Goal: Task Accomplishment & Management: Manage account settings

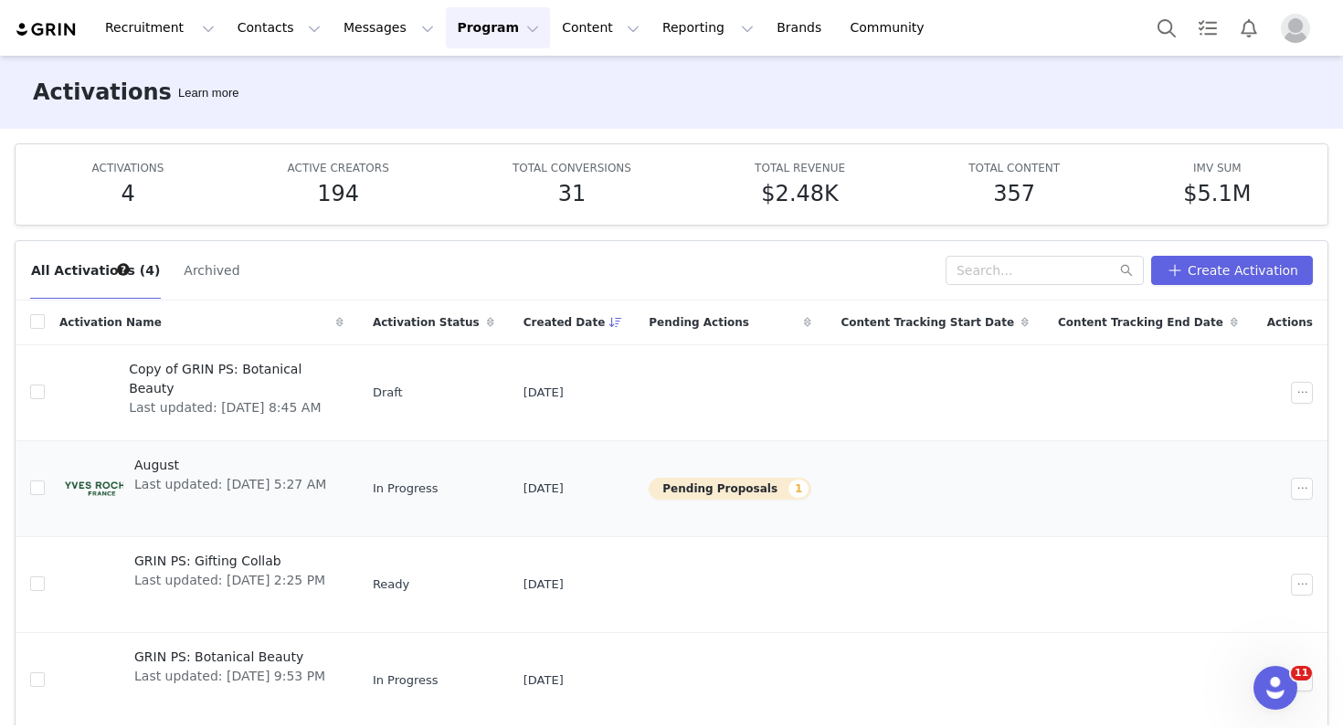
click at [305, 499] on div "August Last updated: [DATE] 5:27 AM" at bounding box center [230, 488] width 214 height 73
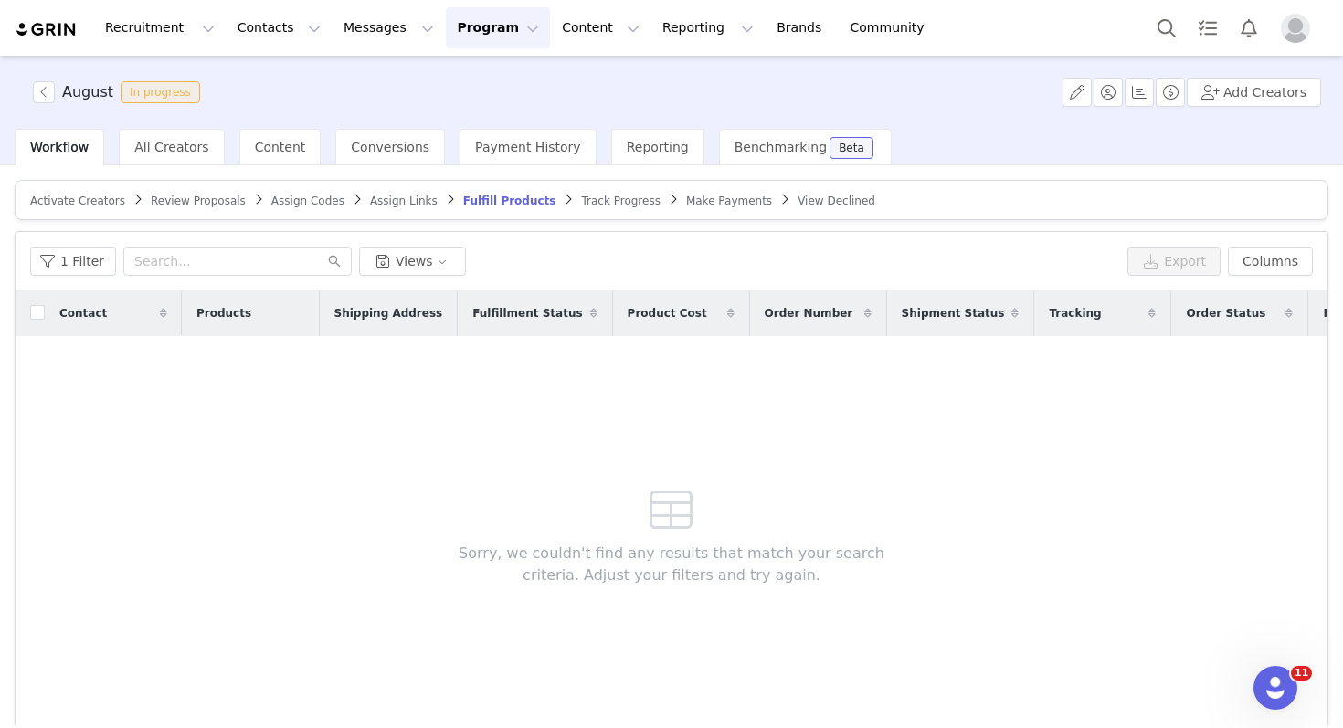
click at [186, 195] on span "Review Proposals" at bounding box center [198, 201] width 95 height 13
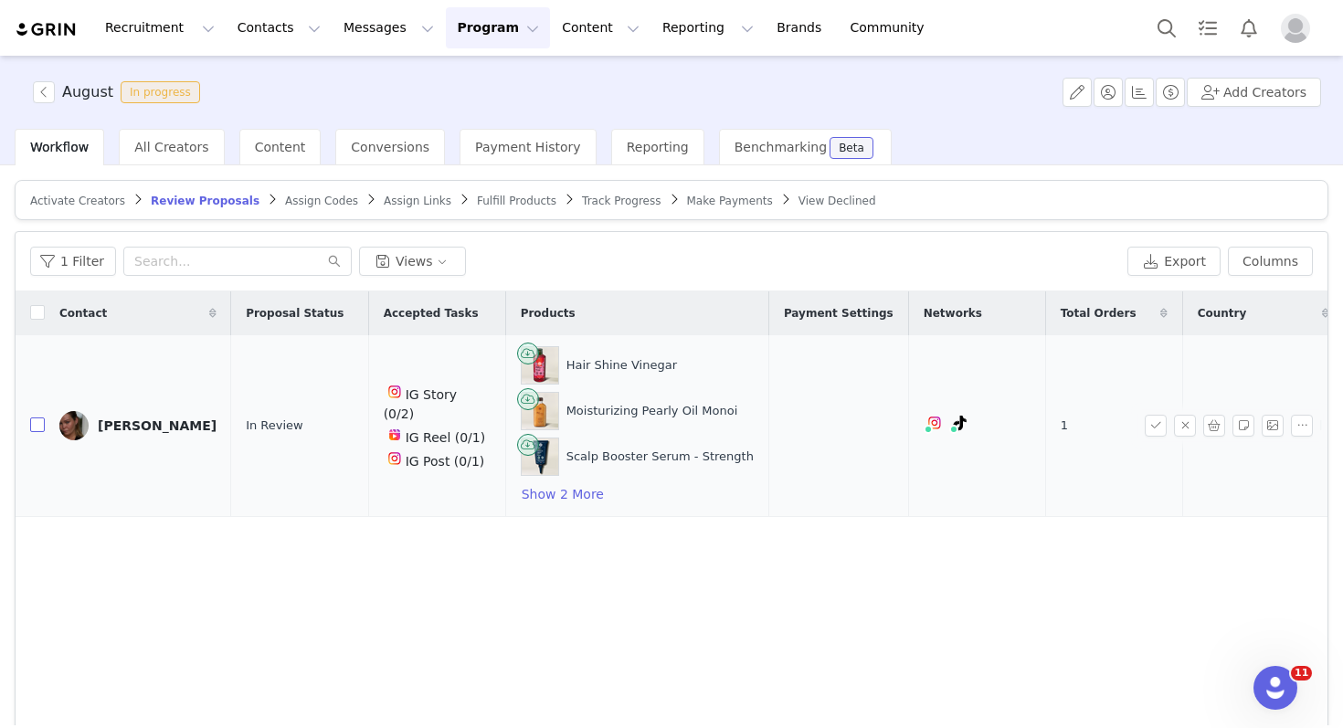
click at [33, 426] on input "checkbox" at bounding box center [37, 425] width 15 height 15
checkbox input "true"
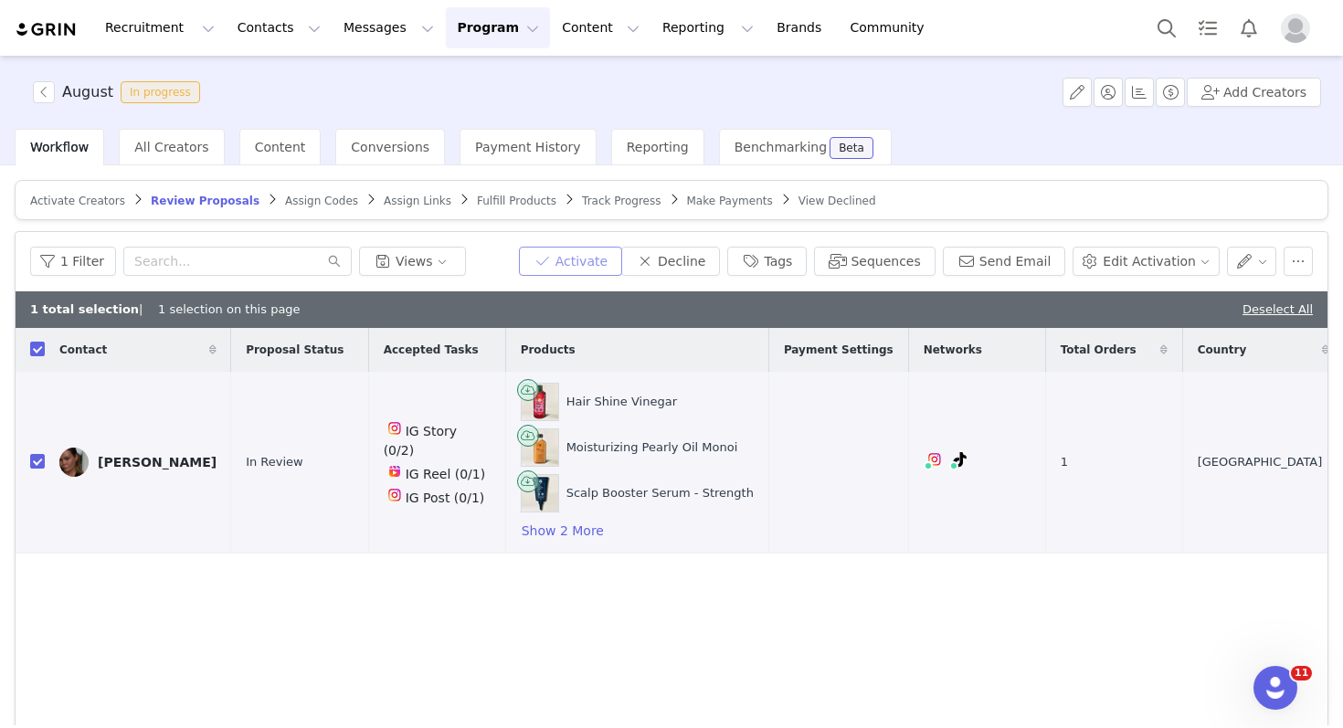
click at [620, 271] on button "Activate" at bounding box center [570, 261] width 103 height 29
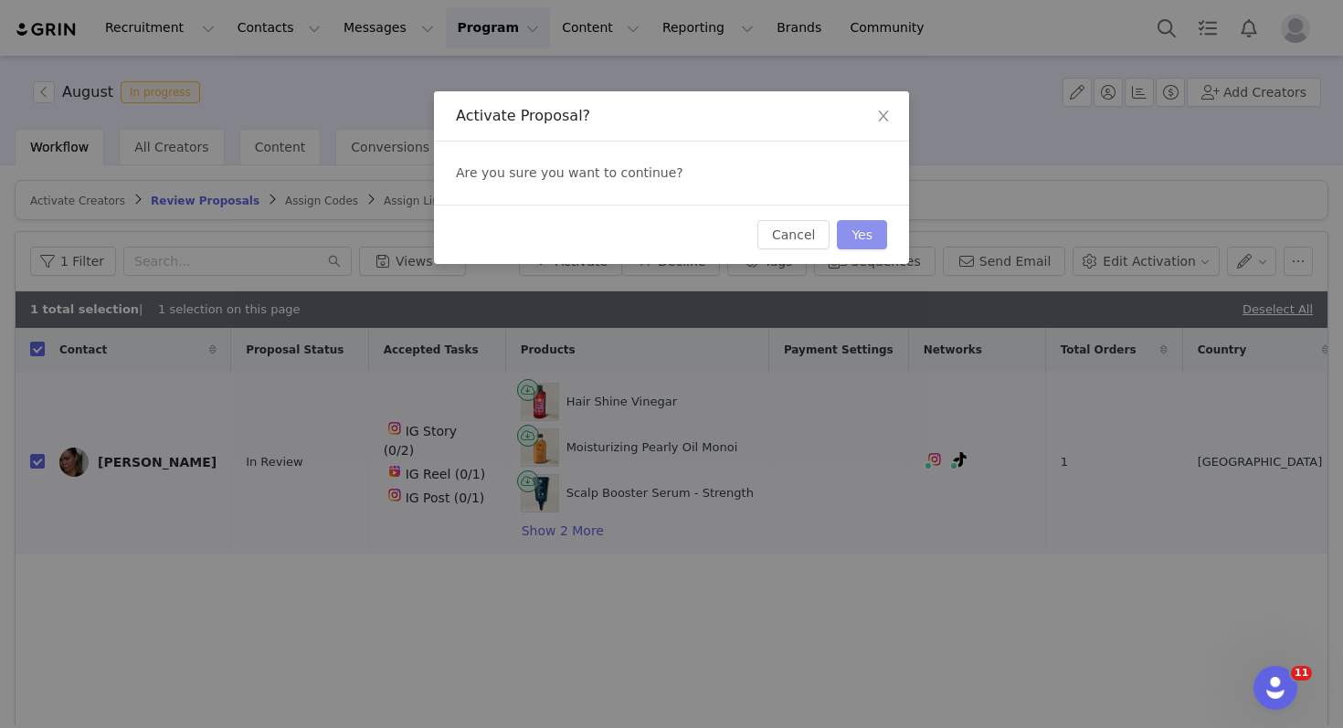
click at [859, 241] on button "Yes" at bounding box center [862, 234] width 50 height 29
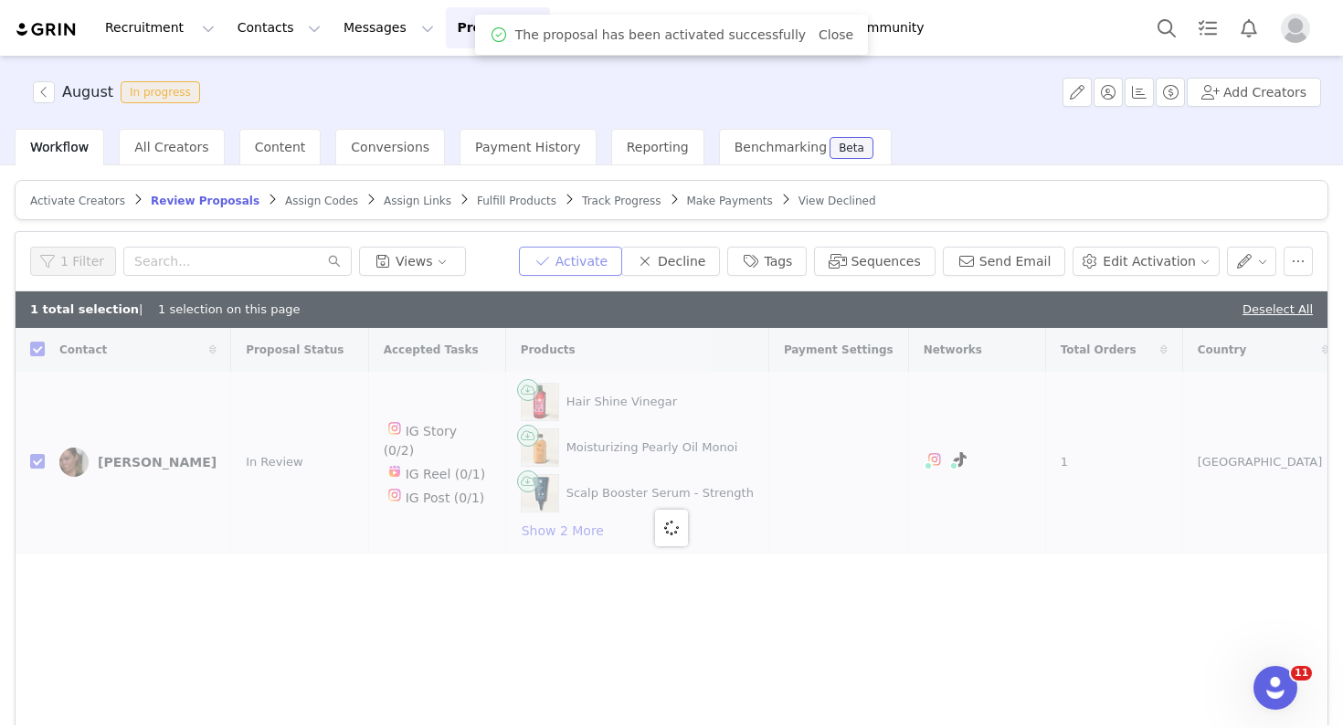
checkbox input "false"
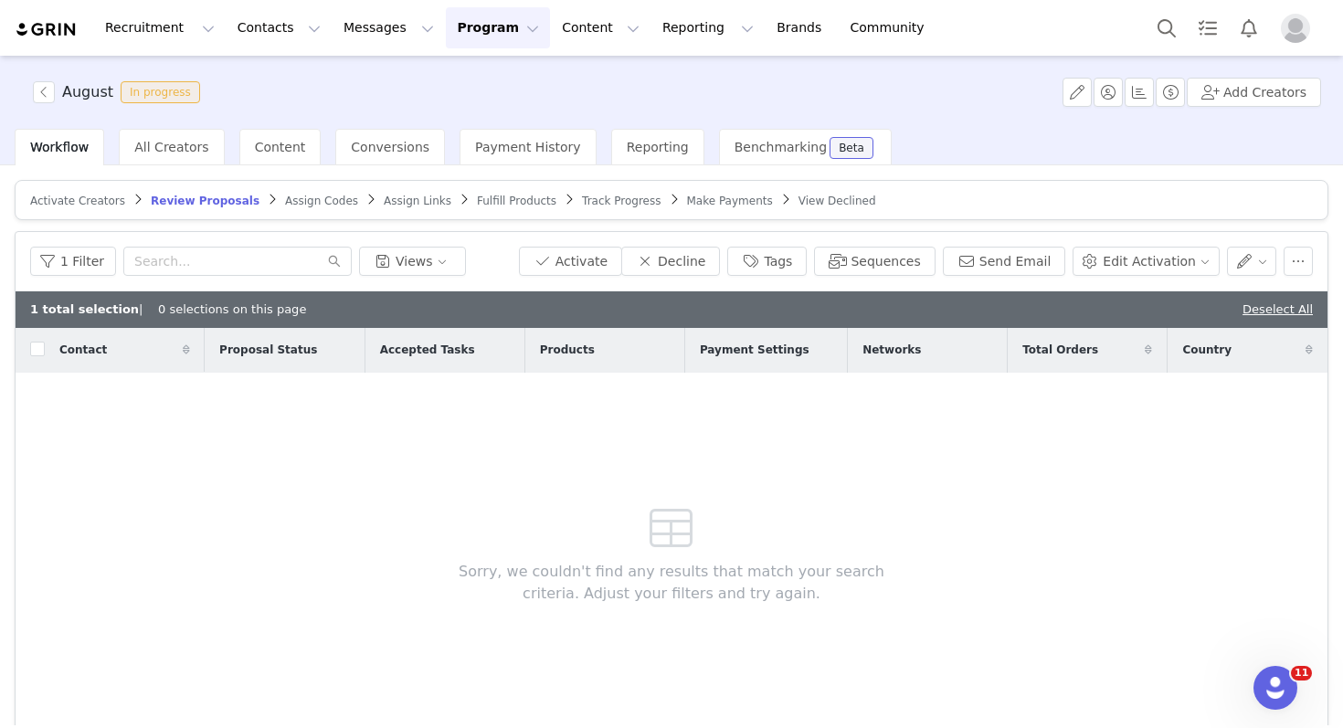
click at [293, 204] on span "Assign Codes" at bounding box center [321, 201] width 73 height 13
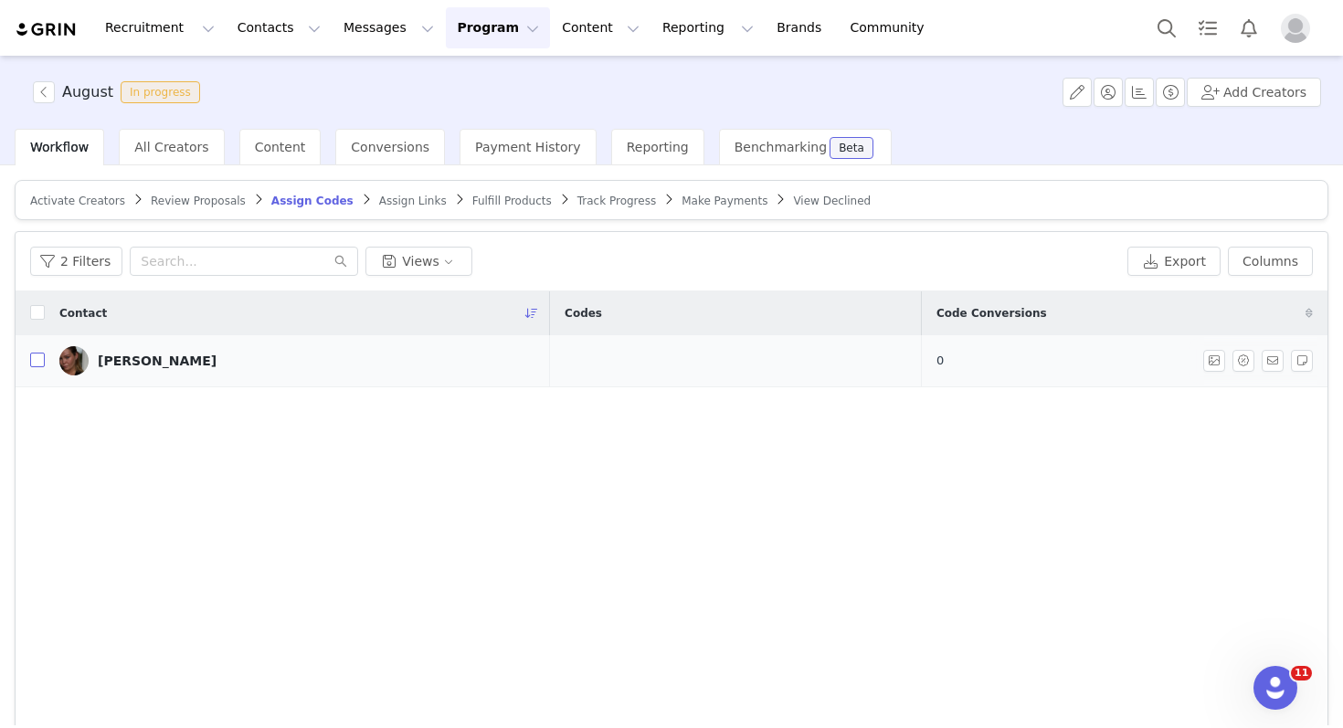
click at [40, 364] on input "checkbox" at bounding box center [37, 360] width 15 height 15
checkbox input "true"
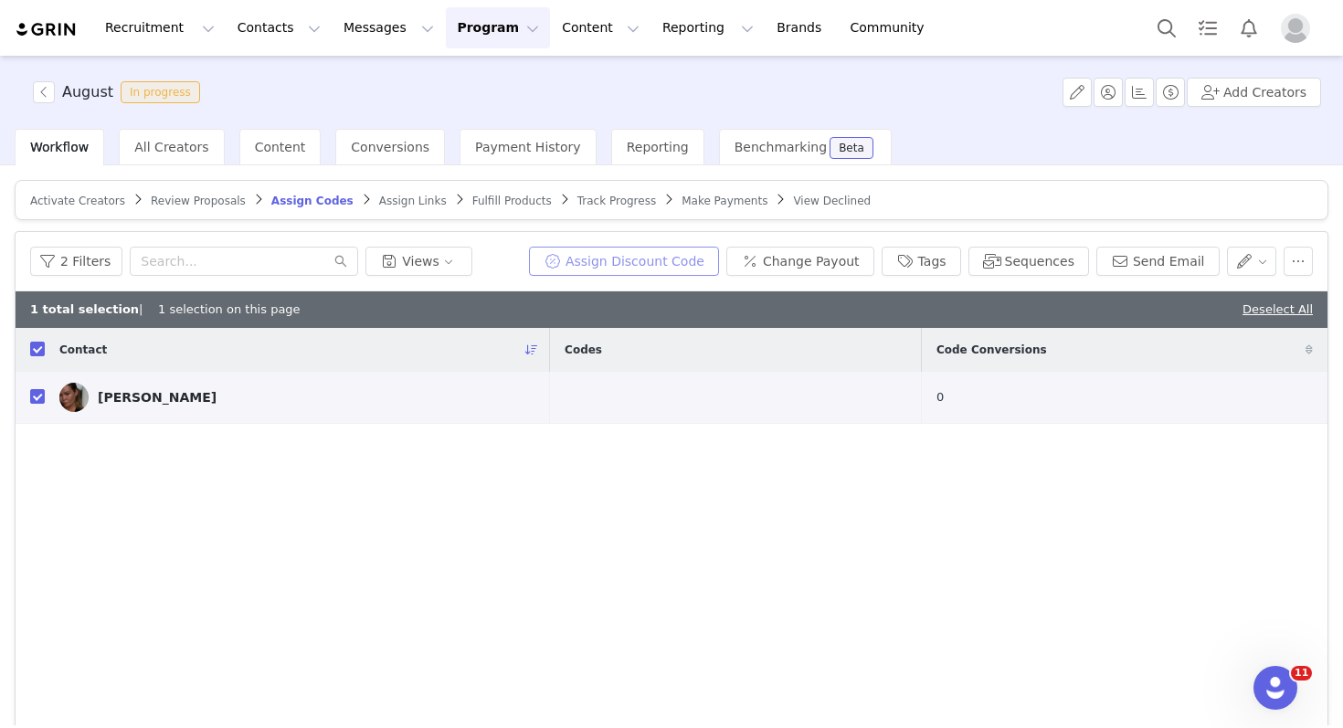
click at [624, 257] on button "Assign Discount Code" at bounding box center [624, 261] width 190 height 29
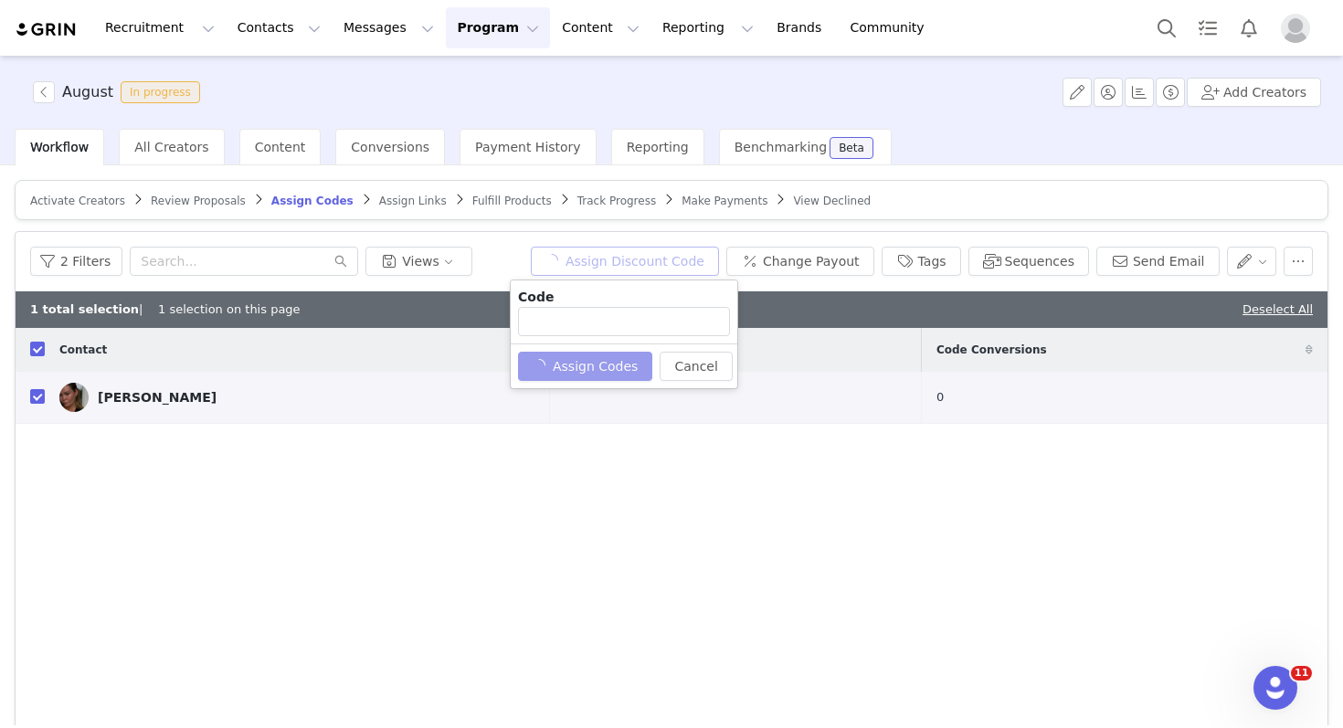
type input "RAISA25"
click at [596, 370] on button "Assign Codes" at bounding box center [575, 366] width 114 height 29
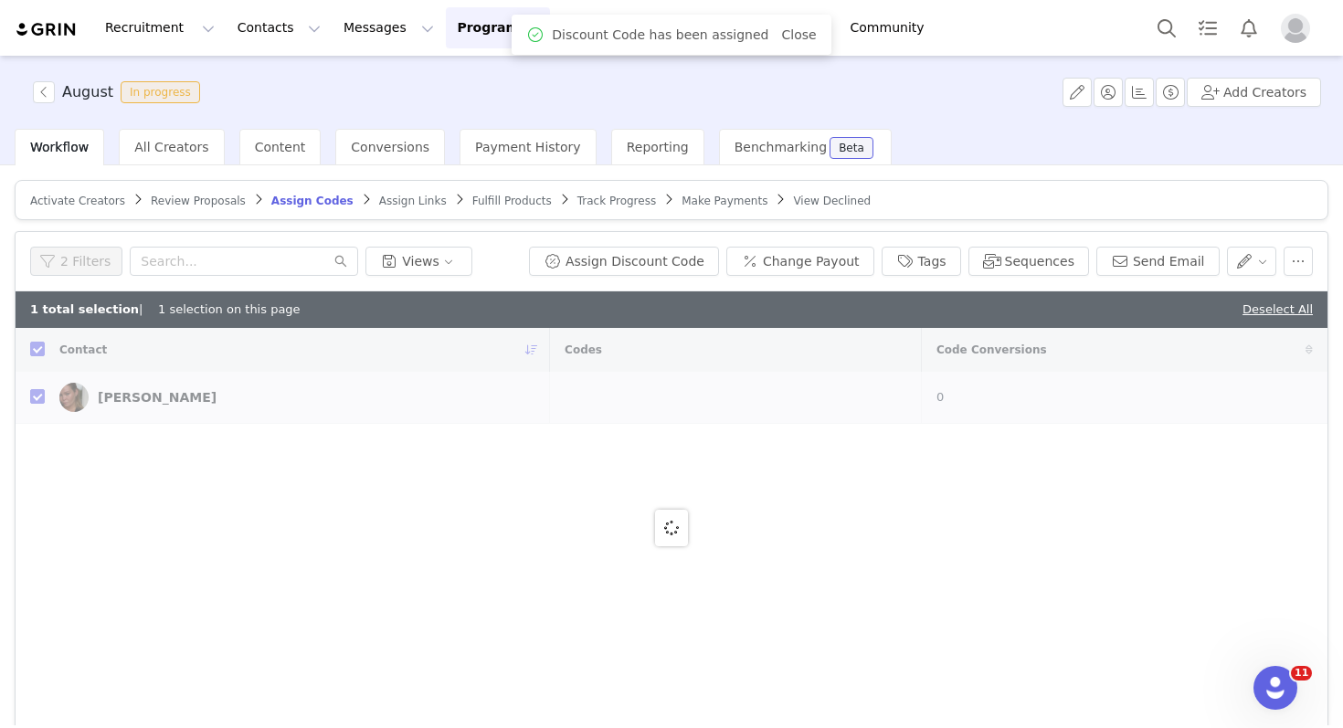
checkbox input "false"
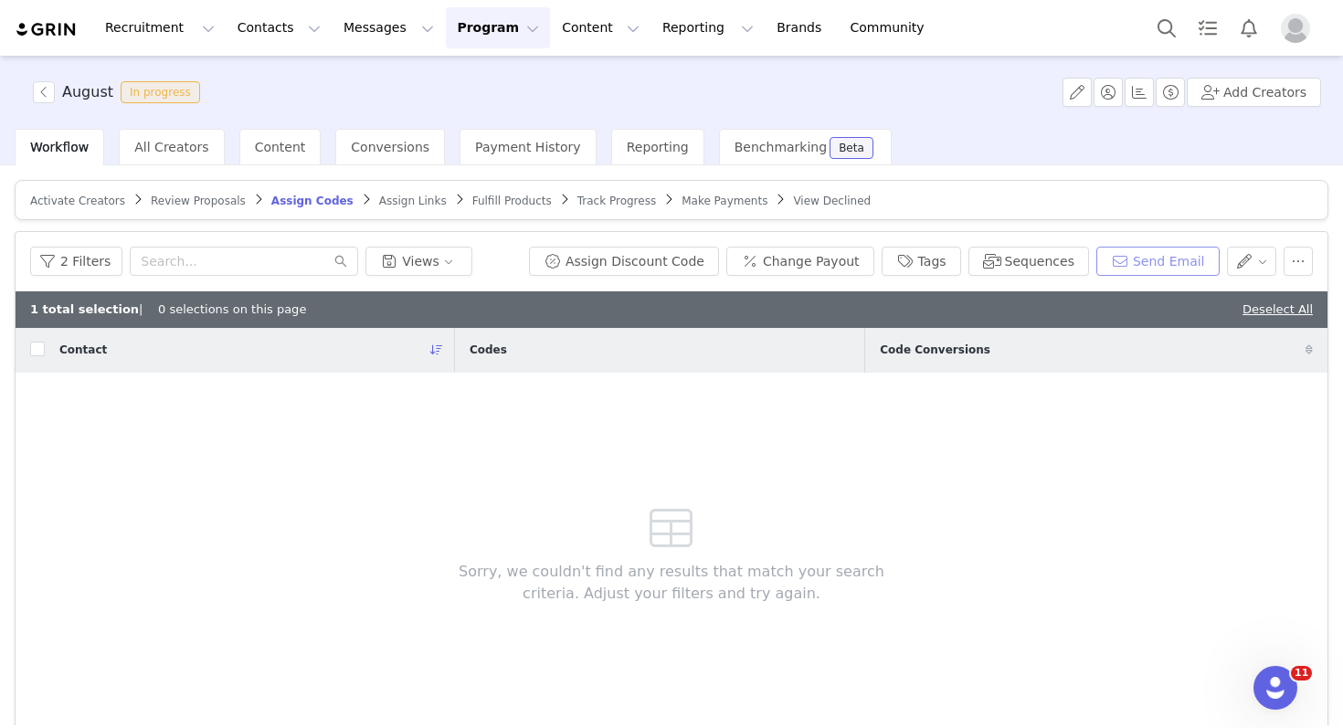
click at [1132, 268] on button "Send Email" at bounding box center [1158, 261] width 123 height 29
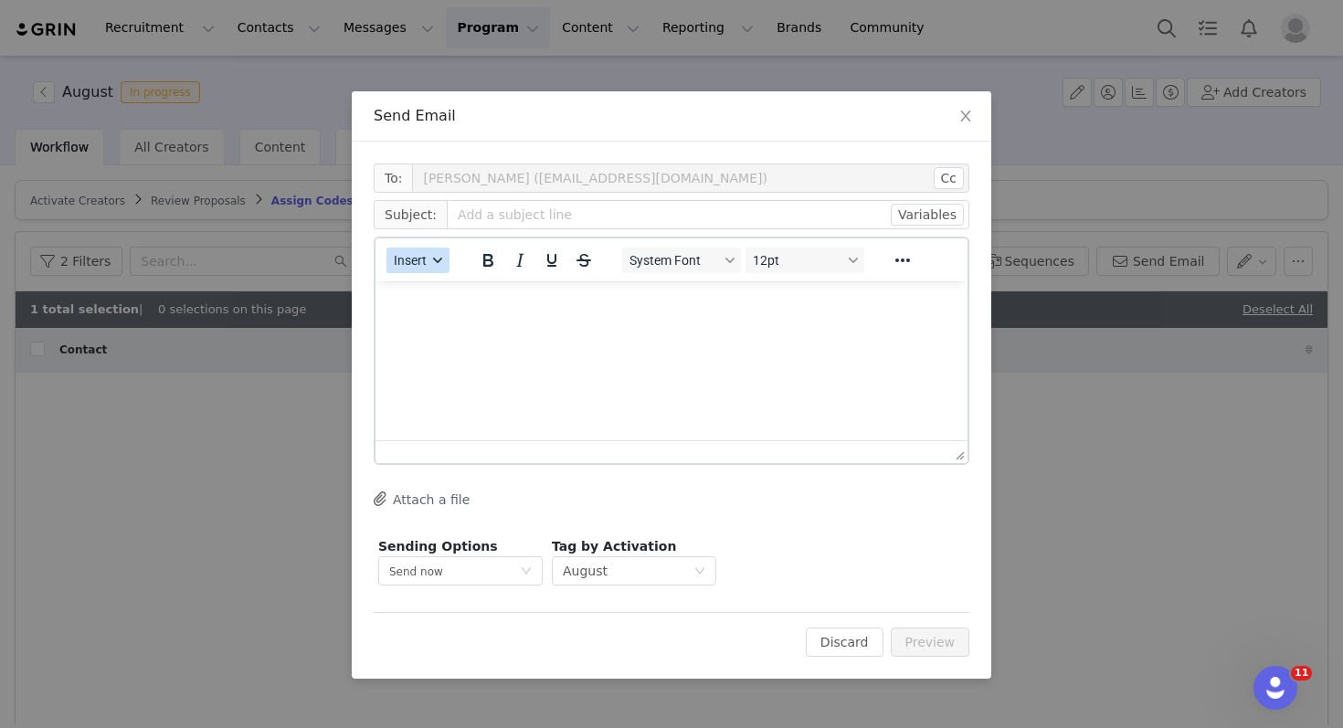
click at [409, 264] on span "Insert" at bounding box center [410, 260] width 33 height 15
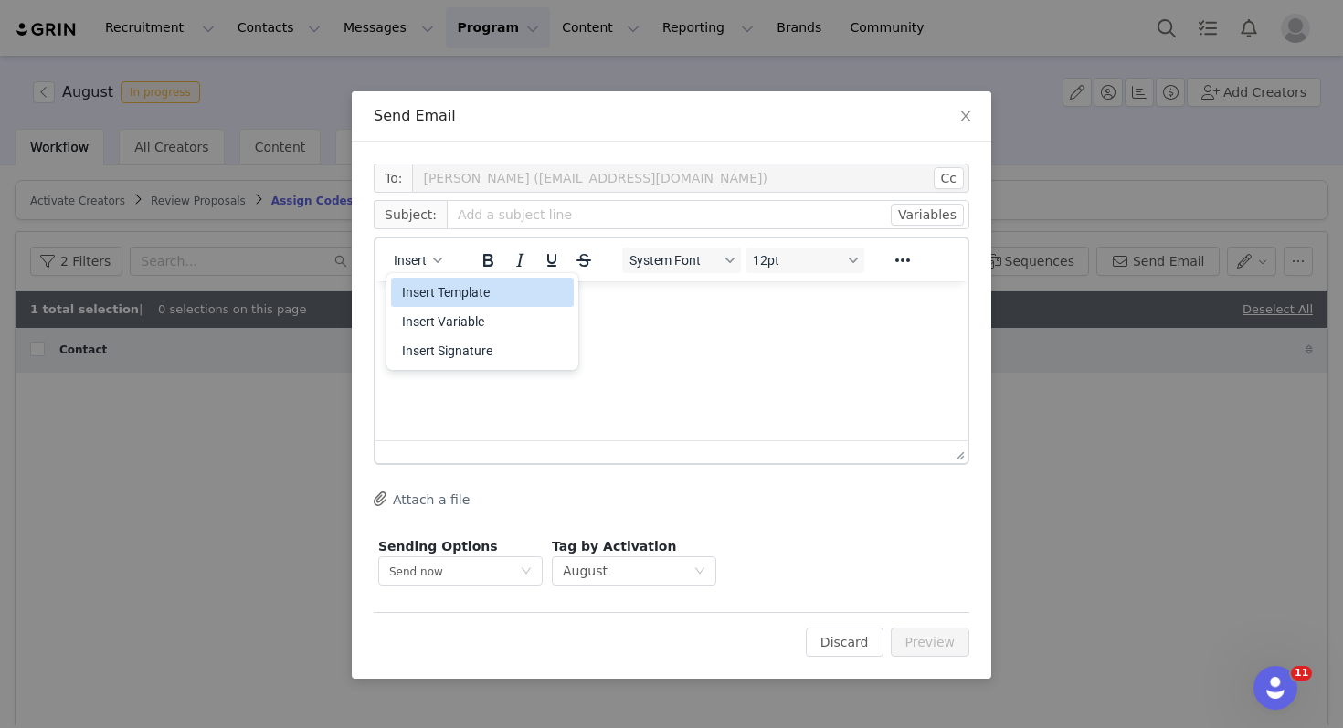
click at [427, 290] on div "Insert Template" at bounding box center [484, 292] width 165 height 22
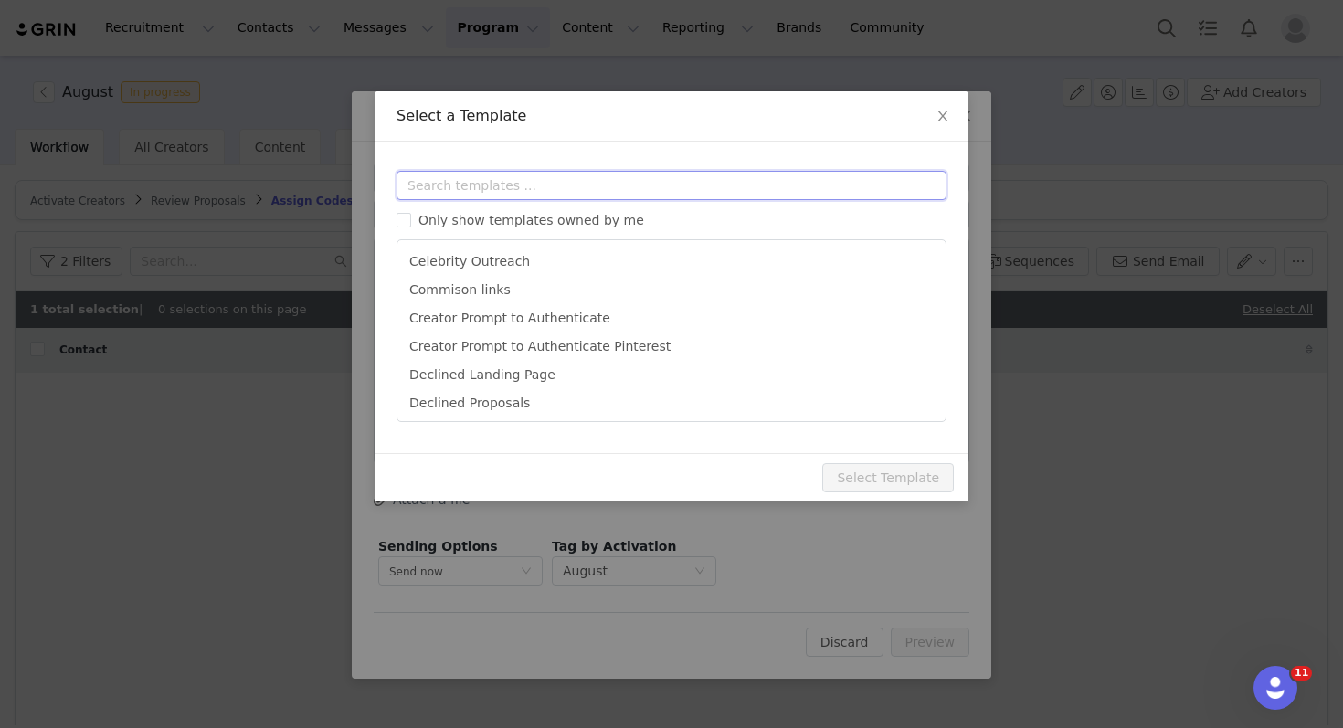
click at [458, 184] on input "text" at bounding box center [672, 185] width 550 height 29
type input "u"
type input "r"
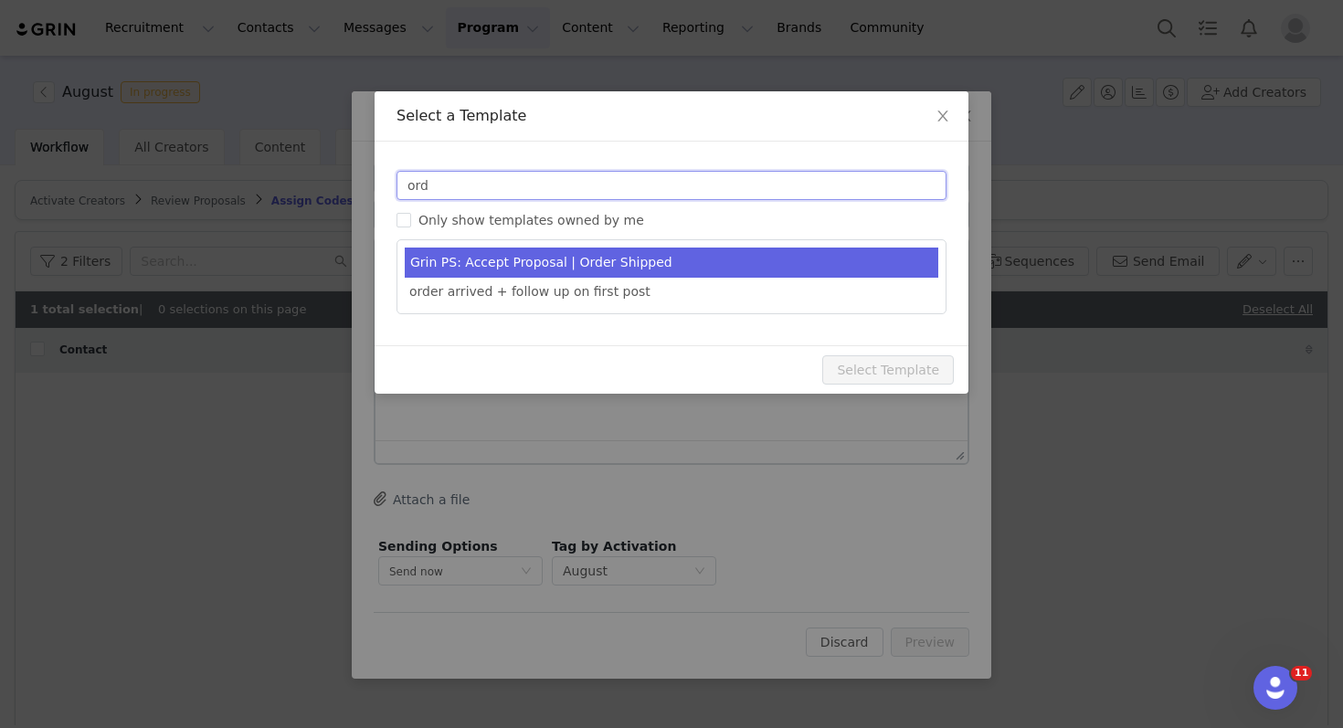
type input "ord"
type input "Congrats [first_name]!"
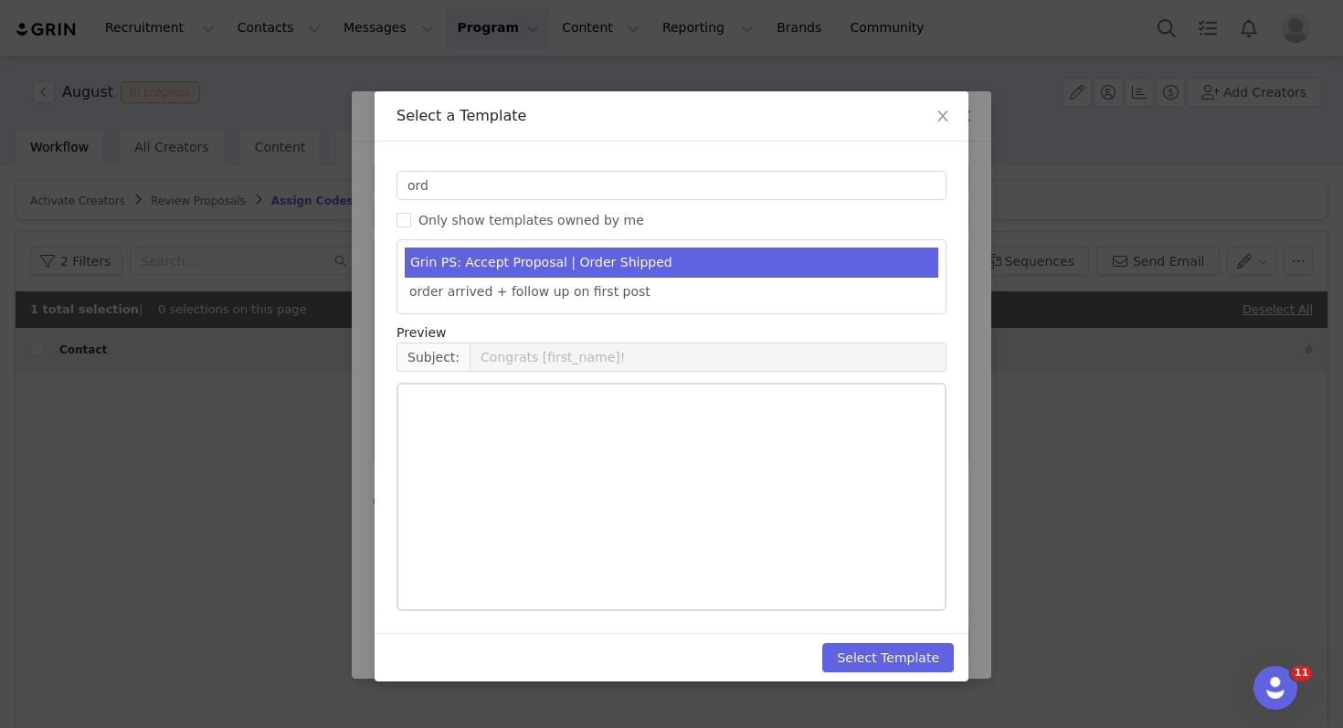
click at [658, 275] on li "Grin PS: Accept Proposal | Order Shipped" at bounding box center [672, 263] width 534 height 30
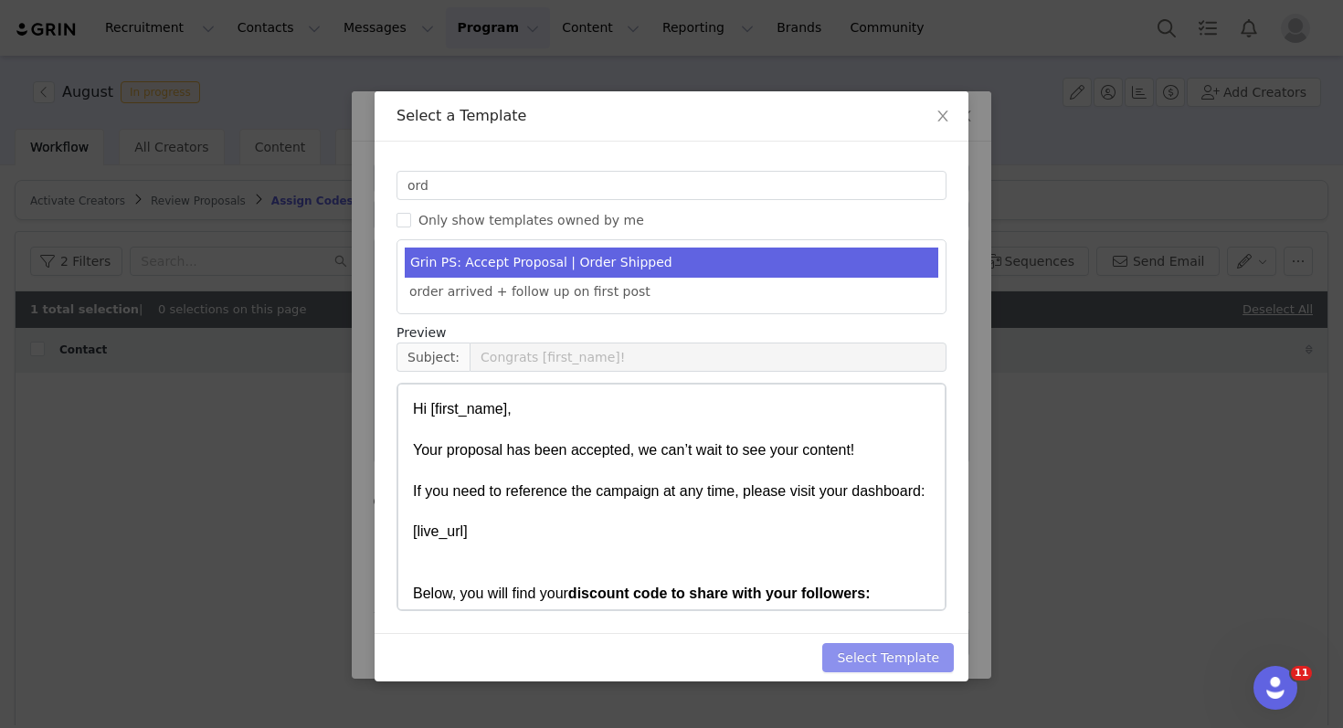
click at [900, 653] on button "Select Template" at bounding box center [889, 657] width 132 height 29
type input "Congrats [first_name]!"
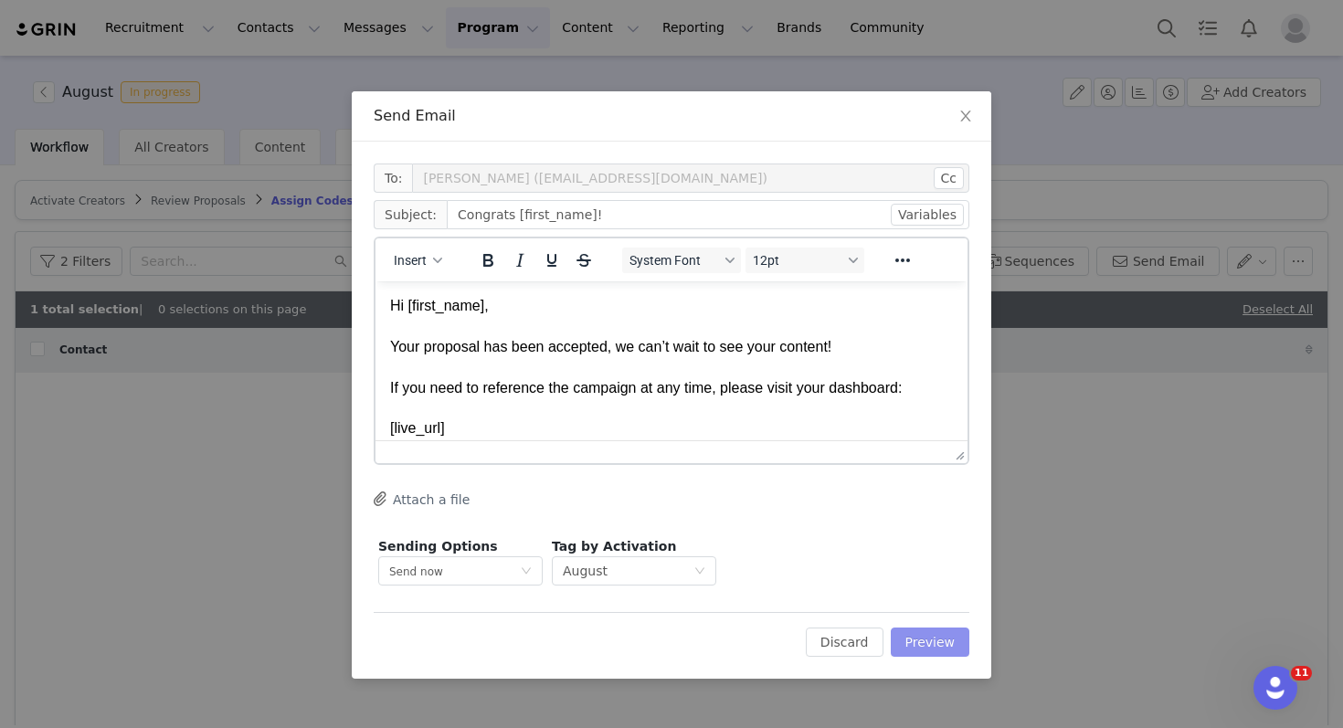
click at [943, 636] on button "Preview" at bounding box center [931, 642] width 80 height 29
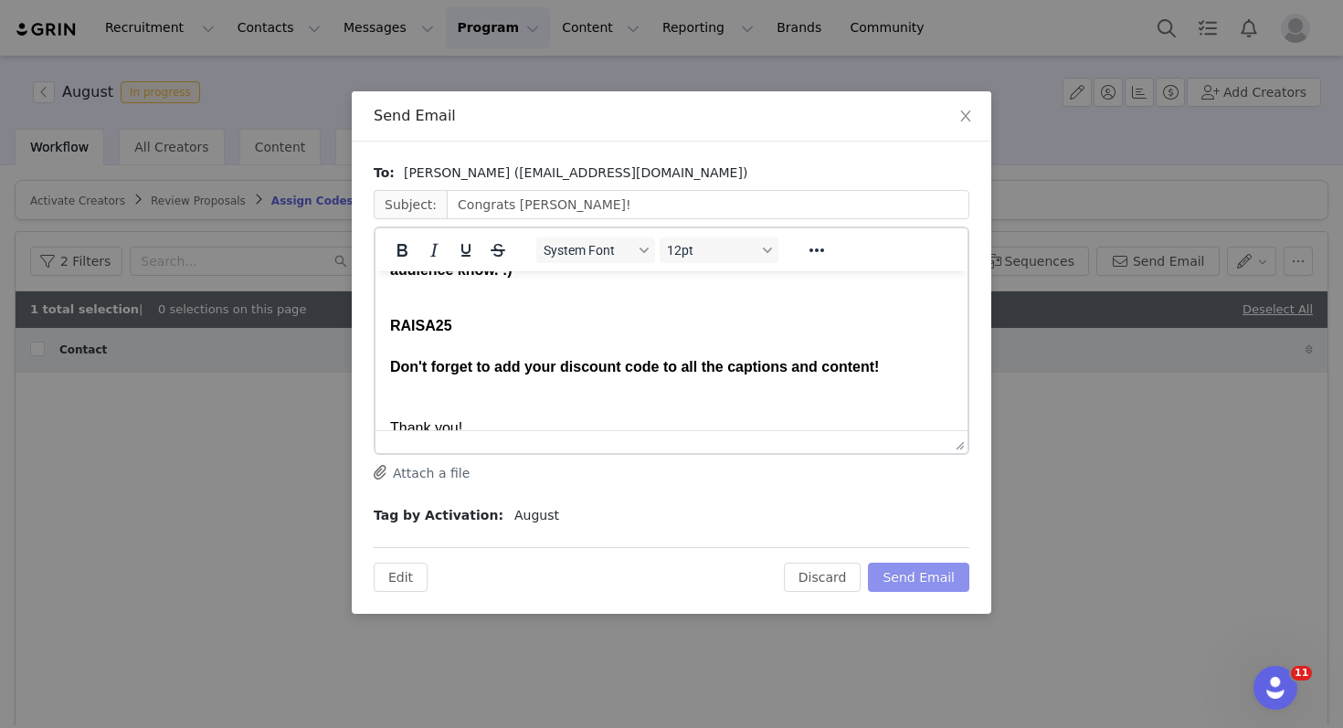
scroll to position [274, 0]
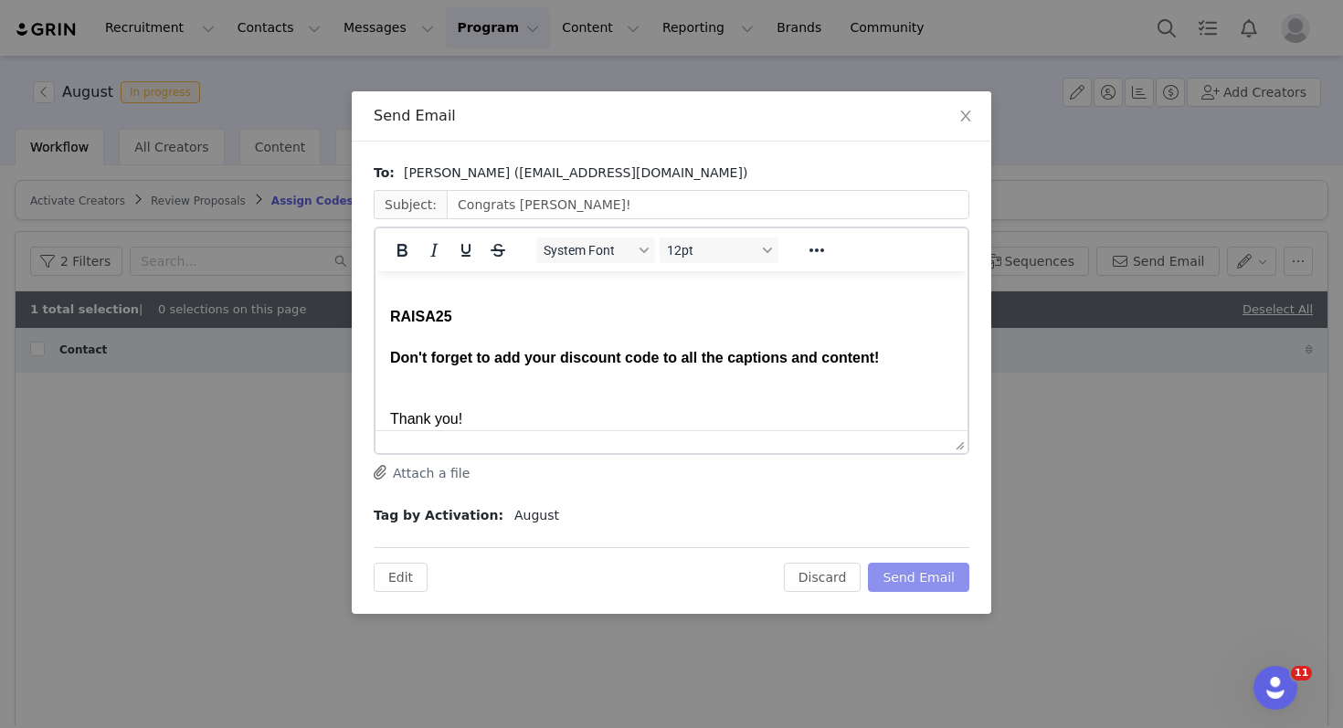
click at [945, 568] on button "Send Email" at bounding box center [918, 577] width 101 height 29
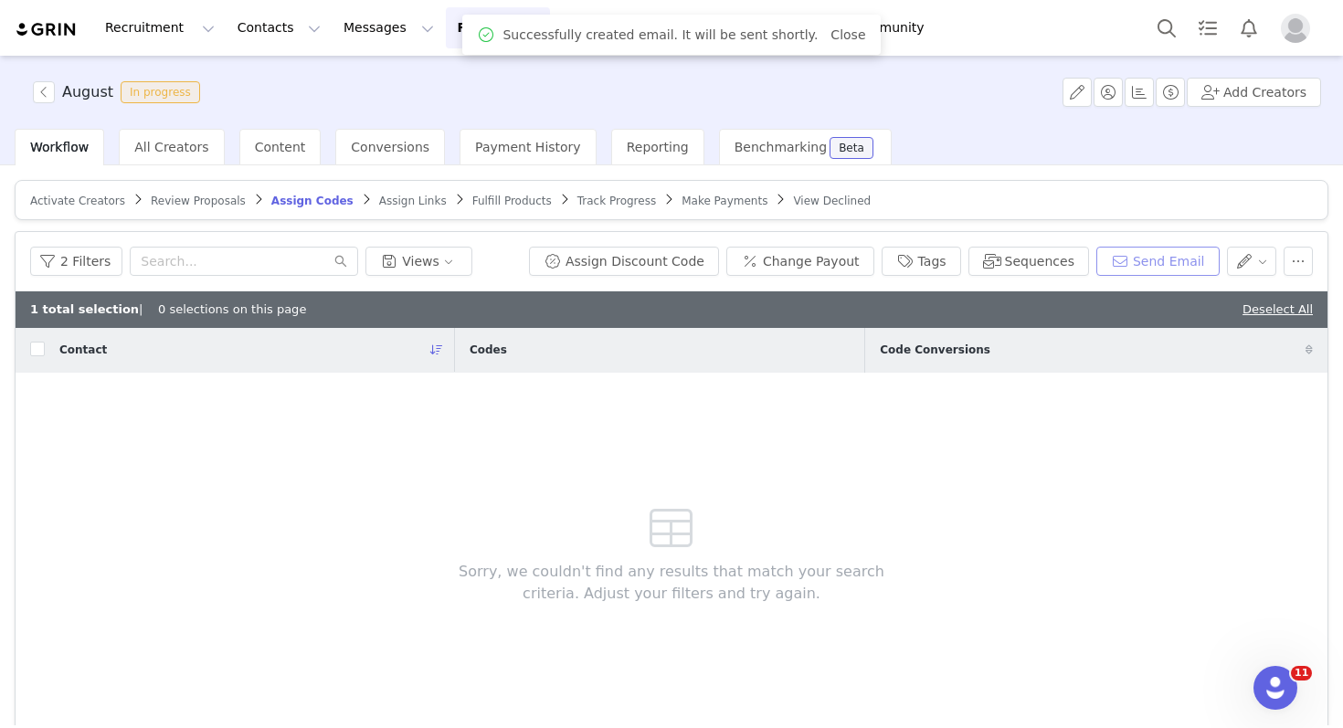
scroll to position [0, 0]
click at [473, 204] on span "Fulfill Products" at bounding box center [513, 201] width 80 height 13
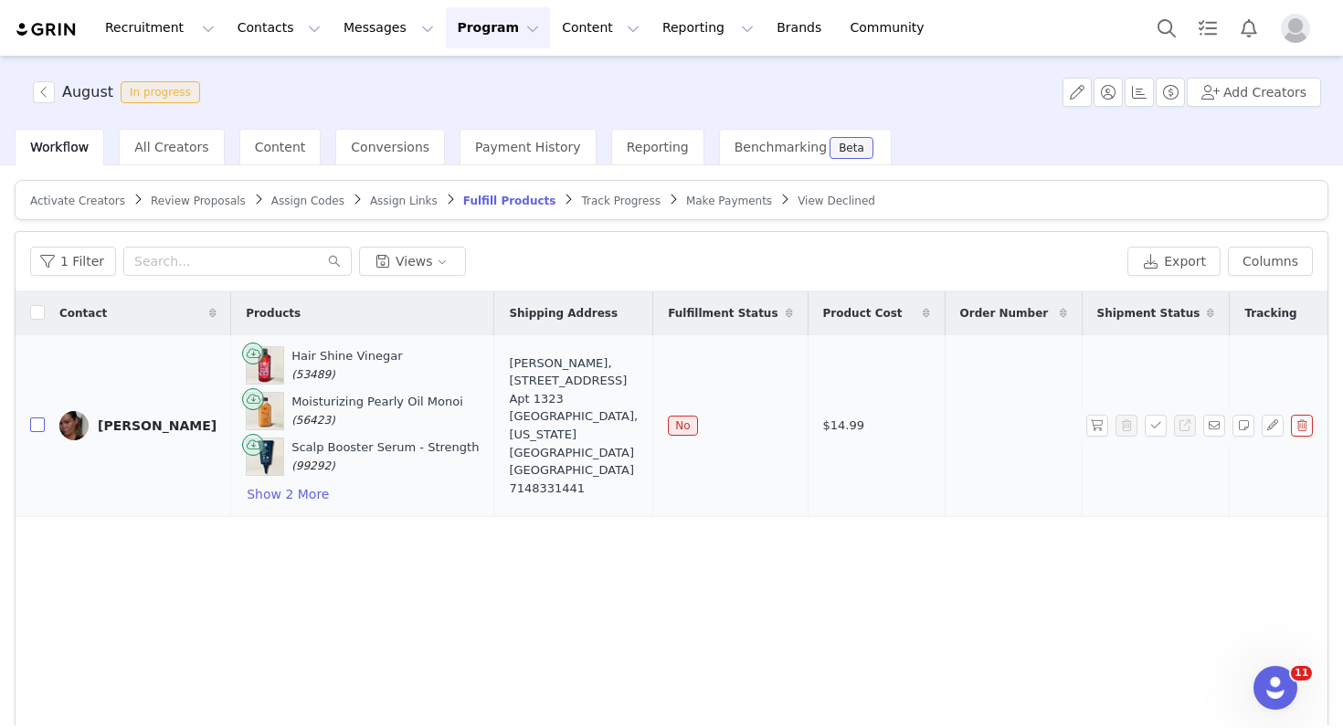
click at [38, 426] on input "checkbox" at bounding box center [37, 425] width 15 height 15
checkbox input "true"
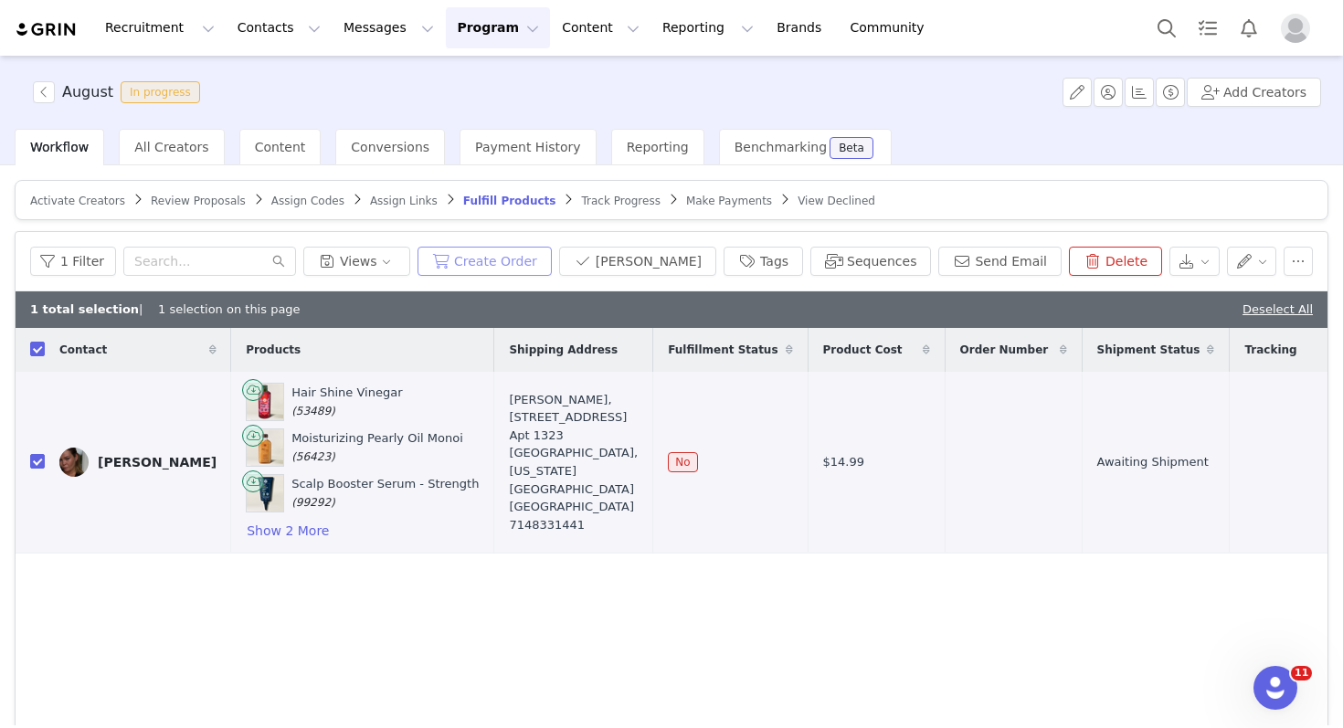
click at [526, 269] on button "Create Order" at bounding box center [485, 261] width 134 height 29
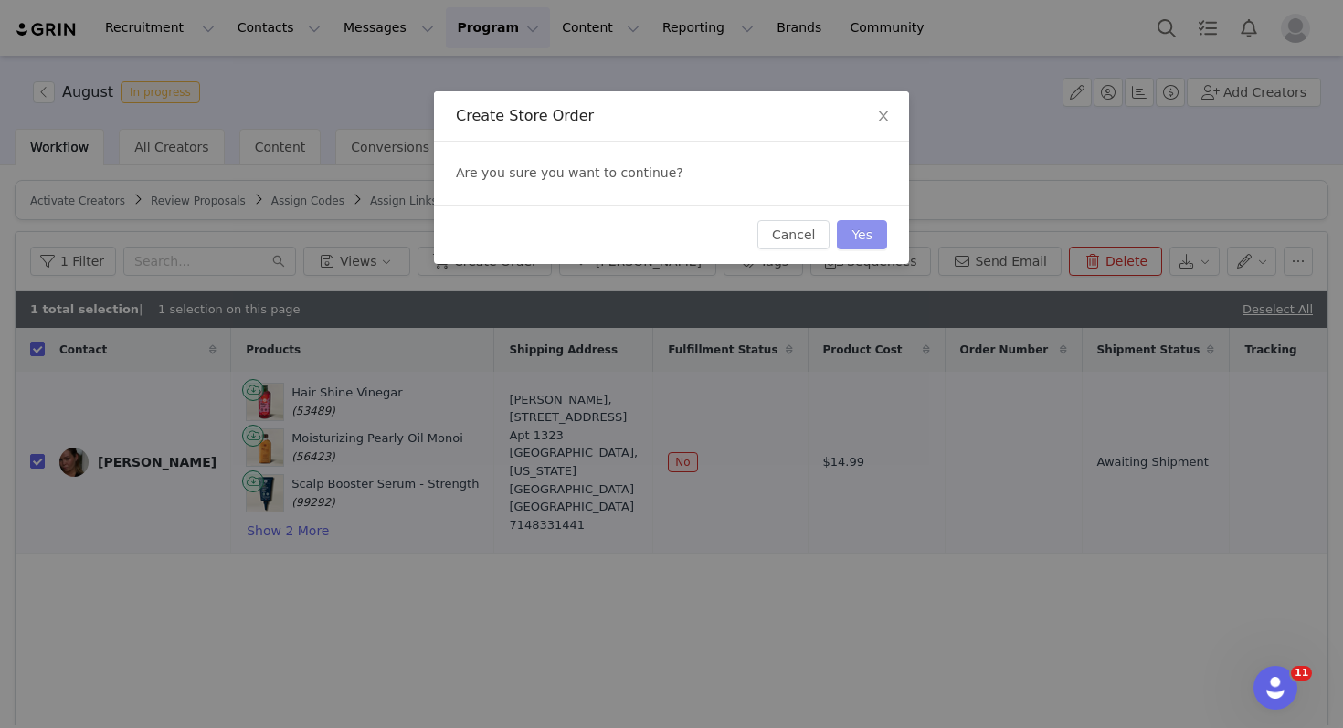
click at [857, 234] on button "Yes" at bounding box center [862, 234] width 50 height 29
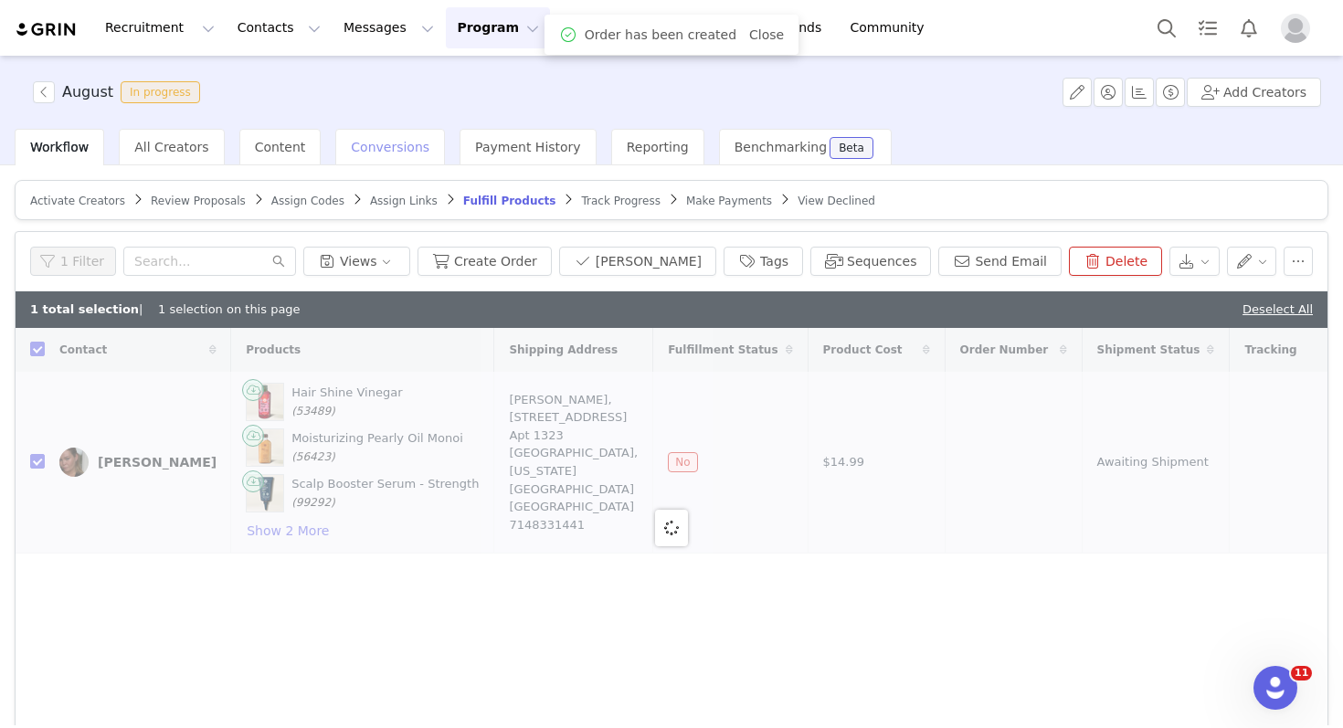
checkbox input "false"
click at [362, 152] on span "Conversions" at bounding box center [390, 147] width 79 height 15
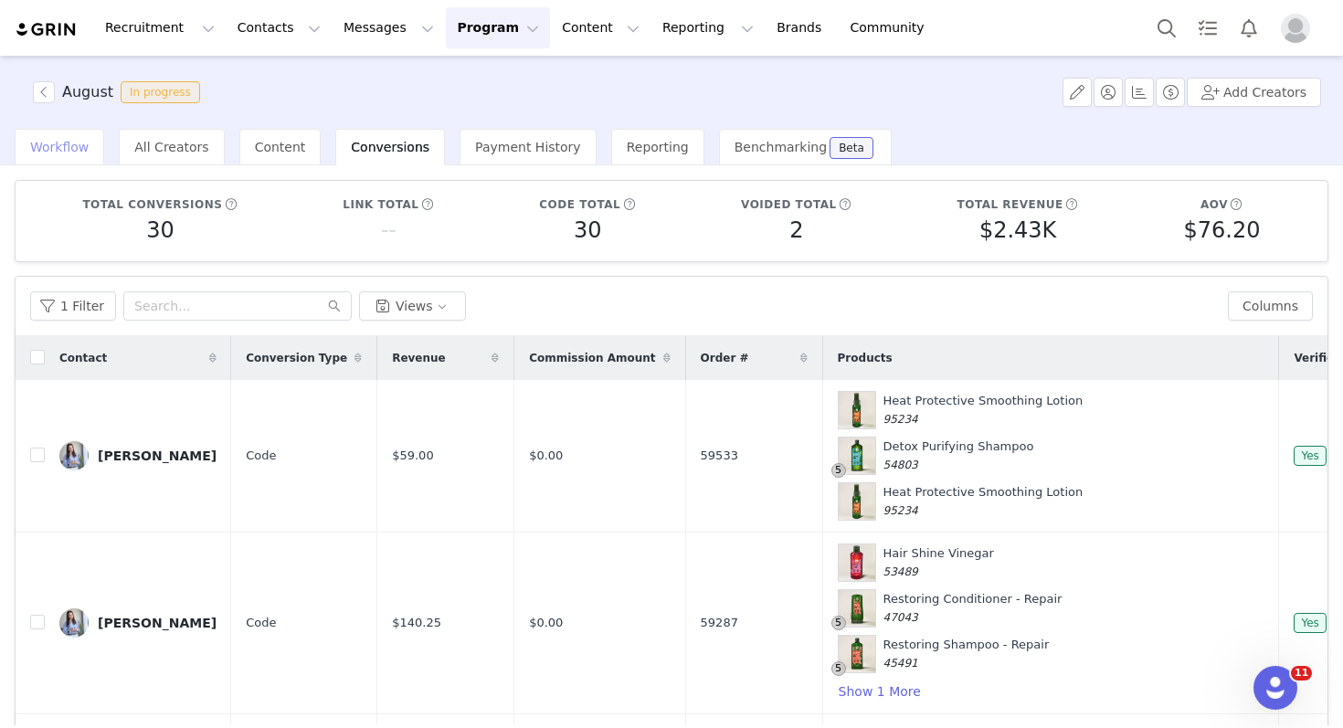
click at [61, 135] on div "Workflow" at bounding box center [60, 147] width 90 height 37
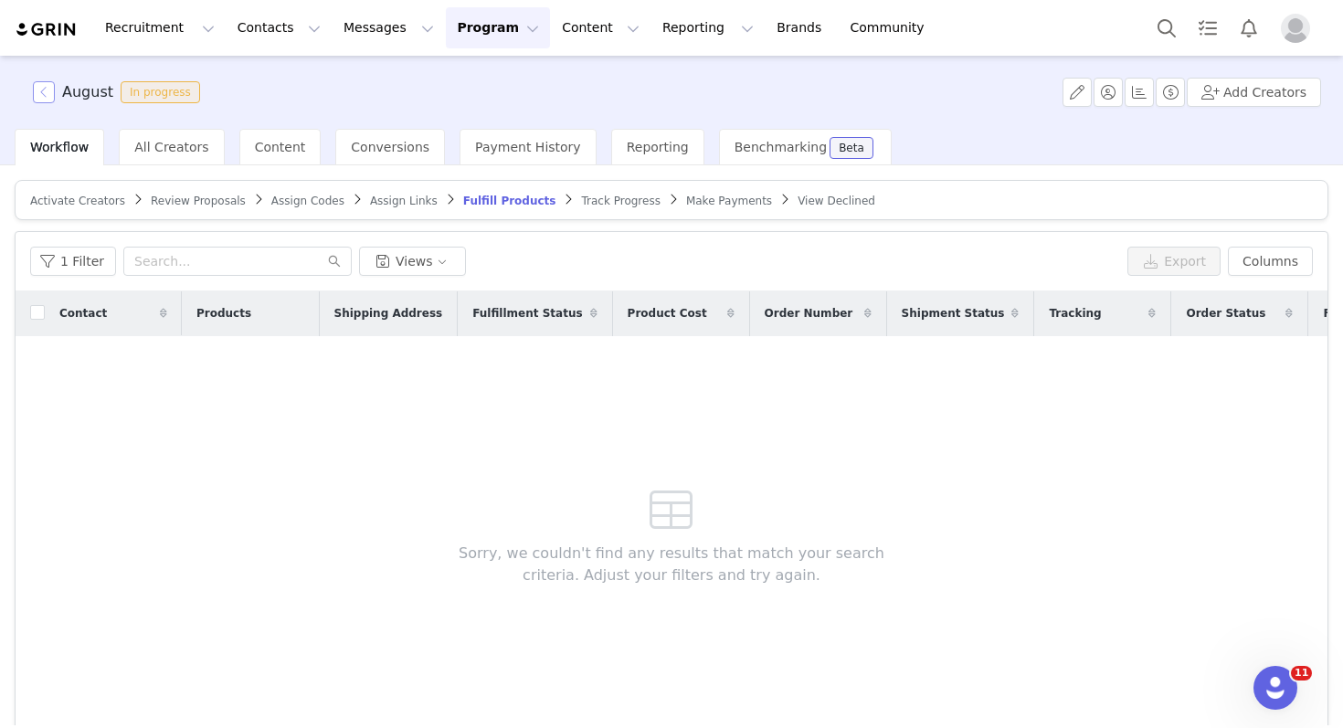
click at [37, 83] on button "button" at bounding box center [44, 92] width 22 height 22
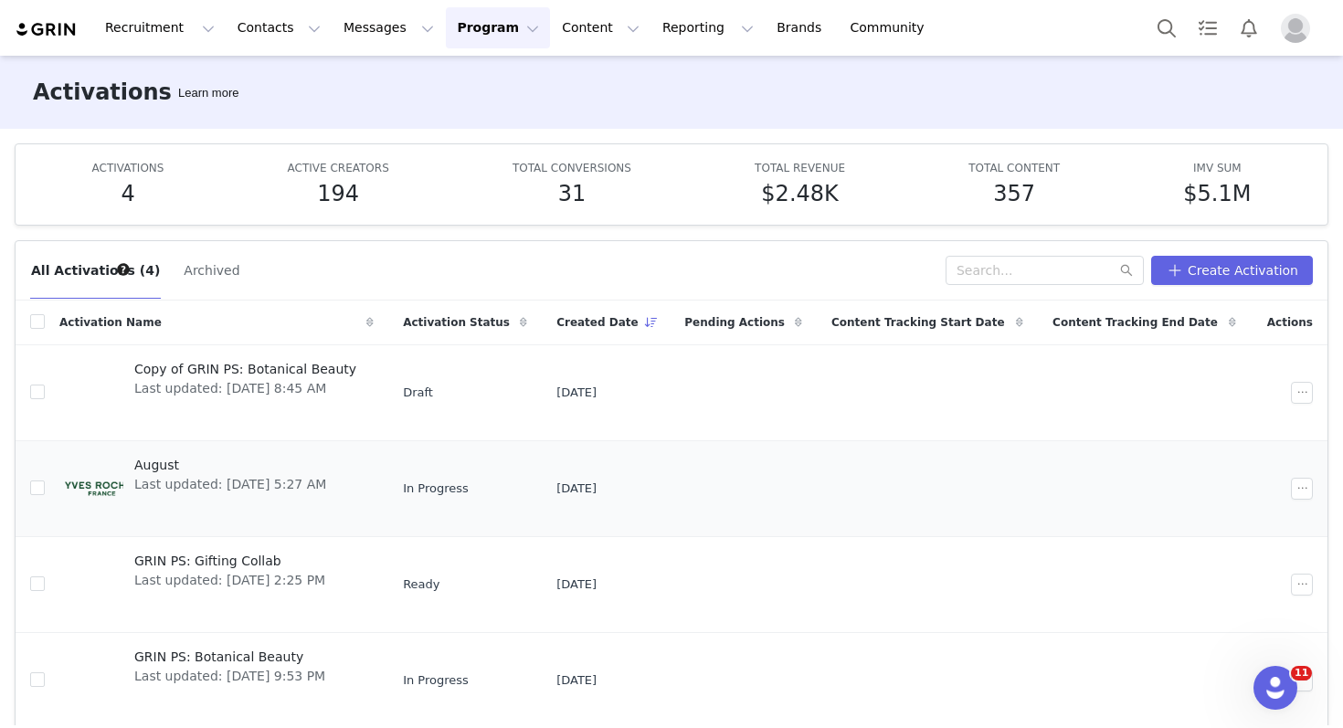
scroll to position [69, 0]
